Goal: Check status: Check status

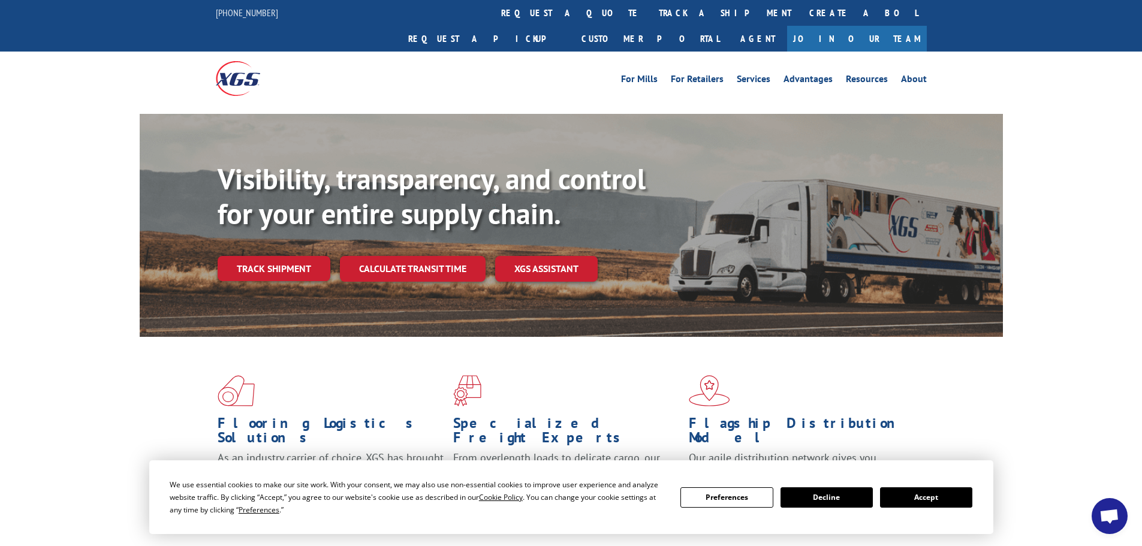
click at [954, 498] on button "Accept" at bounding box center [926, 497] width 92 height 20
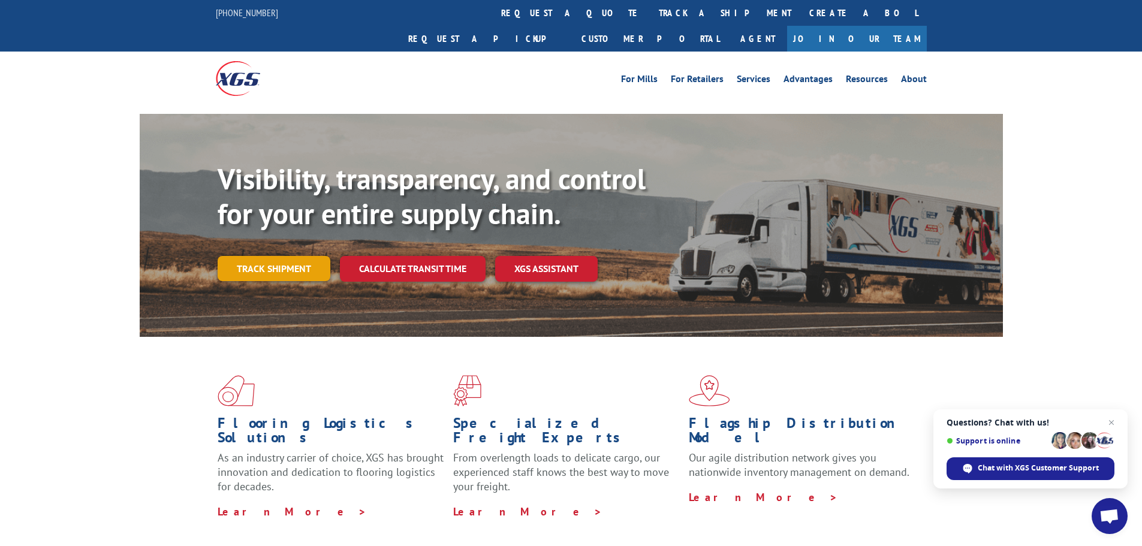
click at [300, 256] on link "Track shipment" at bounding box center [274, 268] width 113 height 25
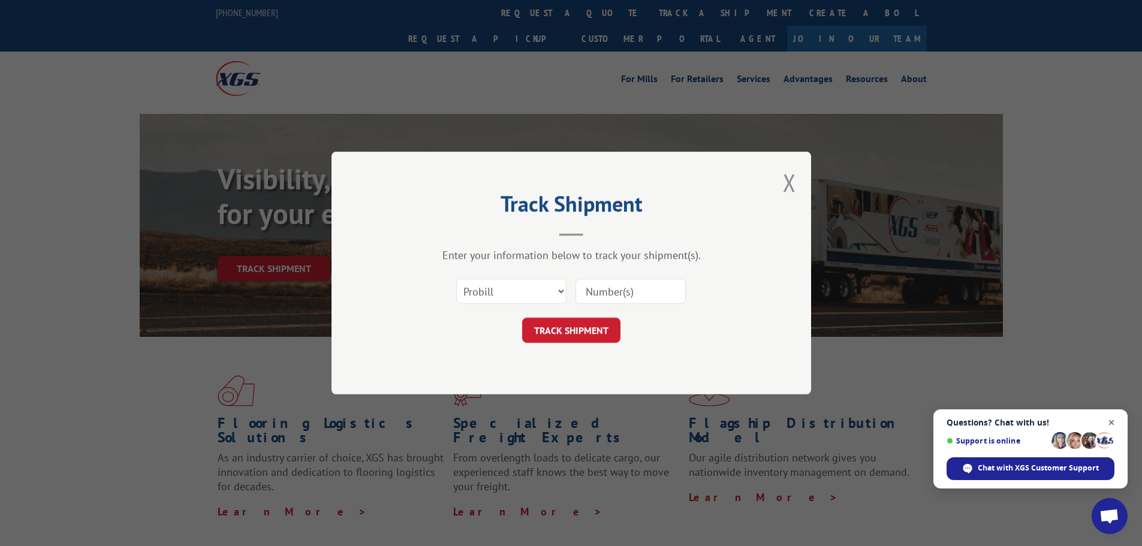
click at [1112, 420] on span "Close chat" at bounding box center [1111, 422] width 15 height 15
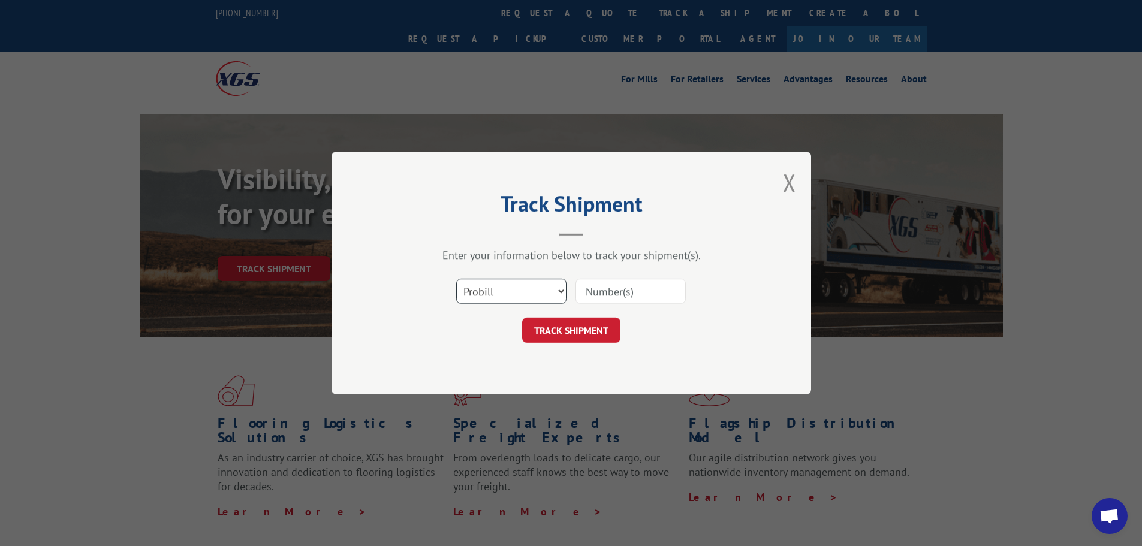
click at [487, 291] on select "Select category... Probill BOL PO" at bounding box center [511, 291] width 110 height 25
select select "bol"
click at [456, 279] on select "Select category... Probill BOL PO" at bounding box center [511, 291] width 110 height 25
paste input "7069568"
type input "7069568"
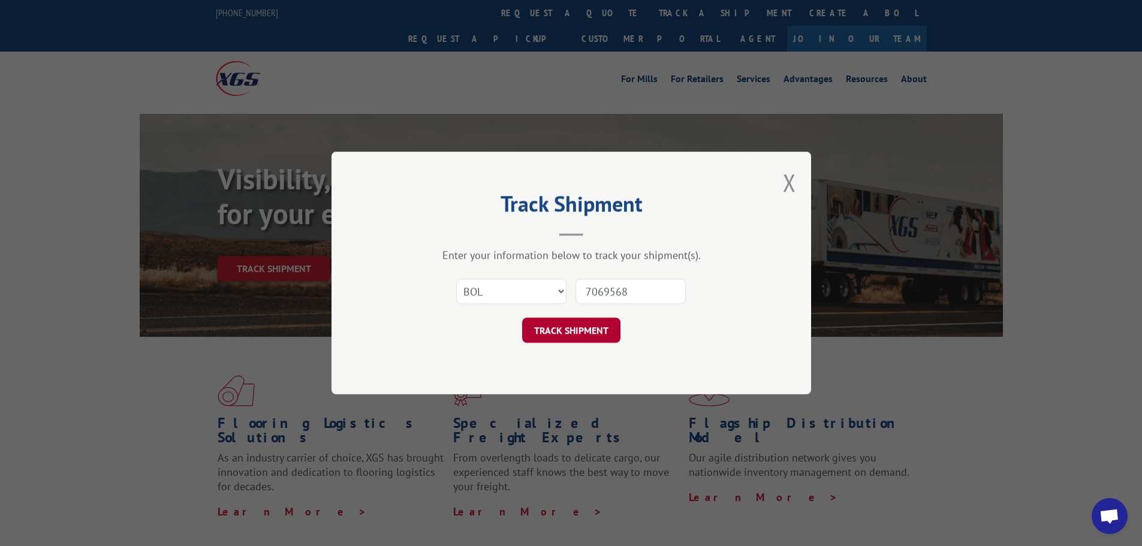
click at [568, 328] on button "TRACK SHIPMENT" at bounding box center [571, 330] width 98 height 25
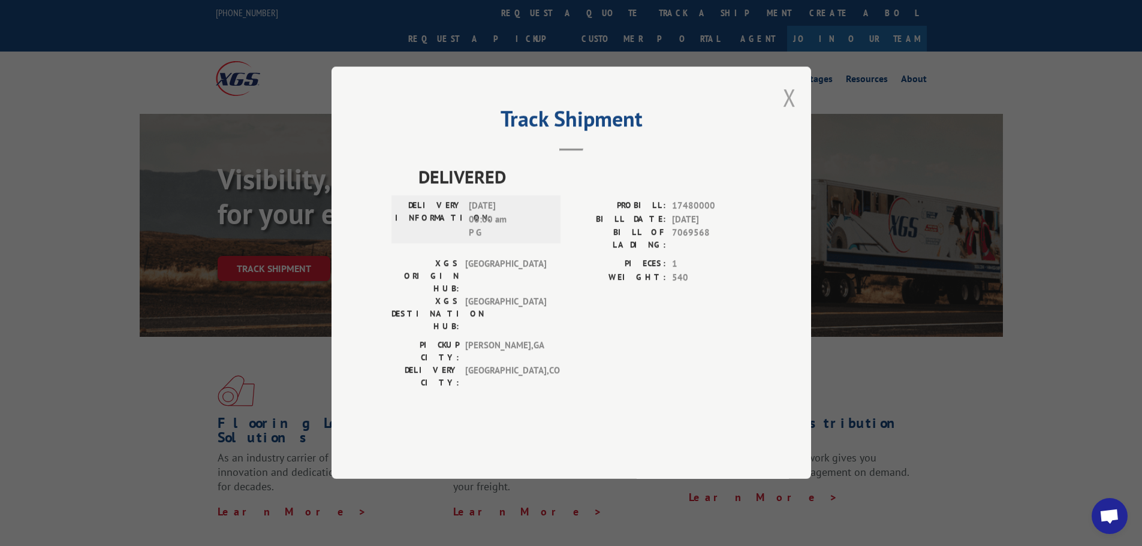
click at [785, 113] on button "Close modal" at bounding box center [789, 98] width 13 height 32
